Goal: Navigation & Orientation: Find specific page/section

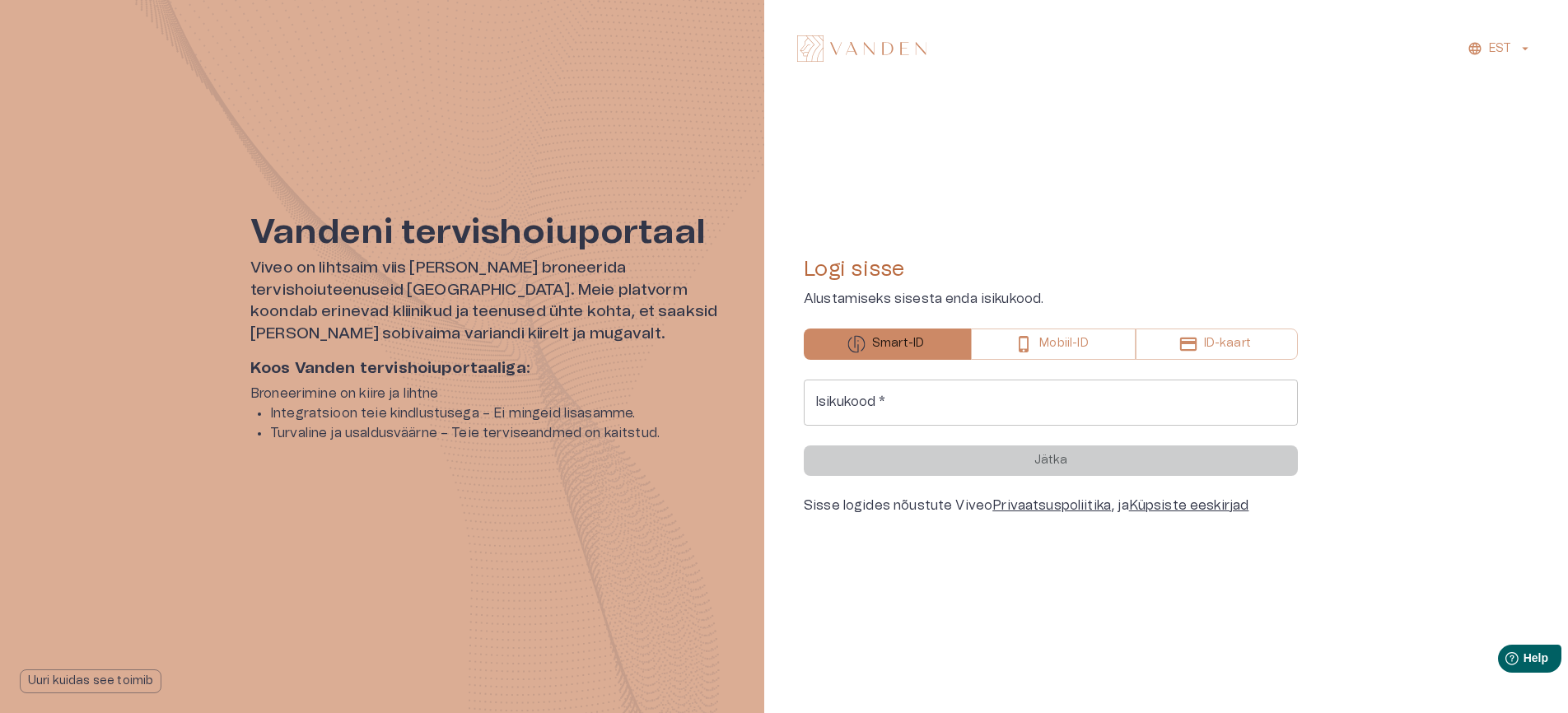
click at [1492, 45] on p "EST" at bounding box center [1500, 49] width 22 height 18
click at [1497, 105] on li "Inglise" at bounding box center [1507, 118] width 82 height 29
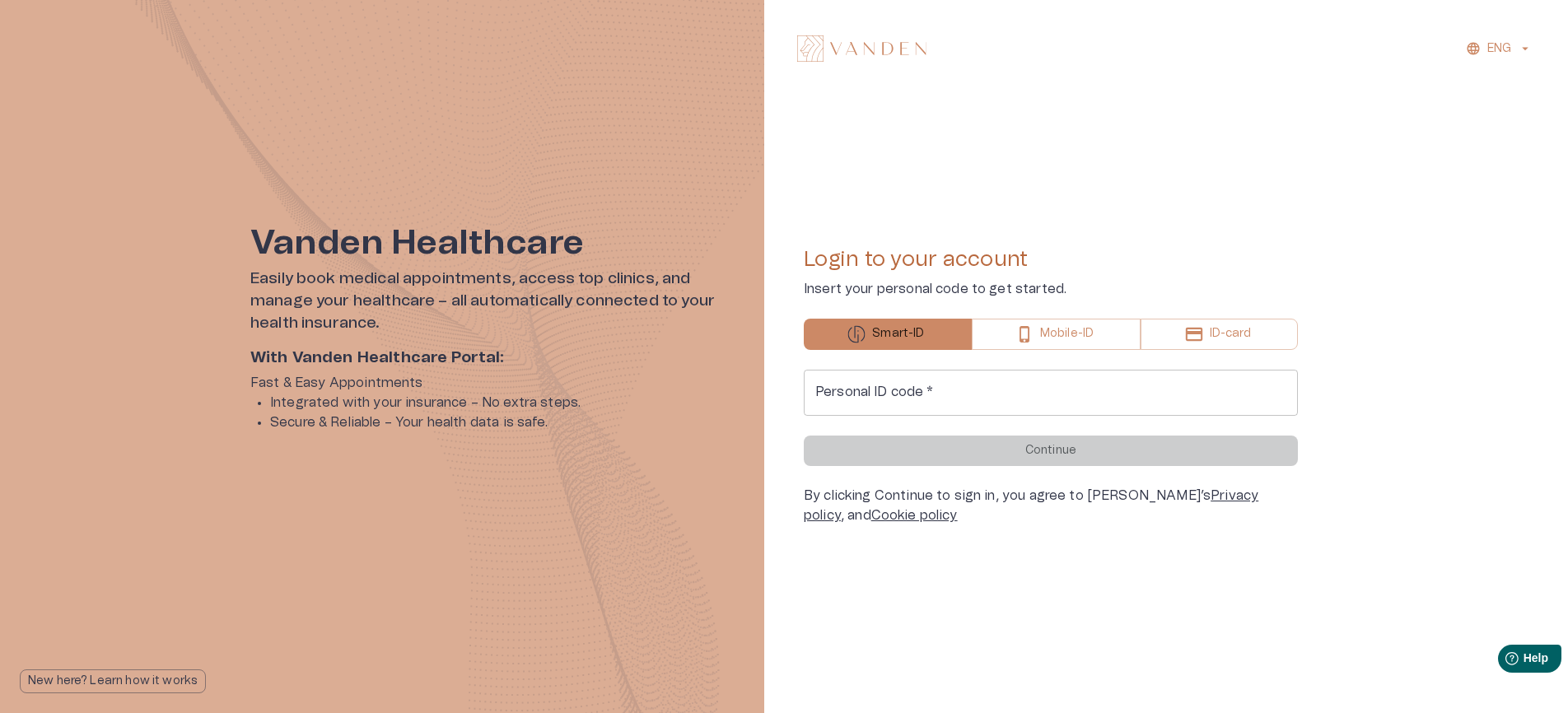
click at [1172, 502] on link "Privacy policy" at bounding box center [1030, 505] width 454 height 33
